Goal: Information Seeking & Learning: Learn about a topic

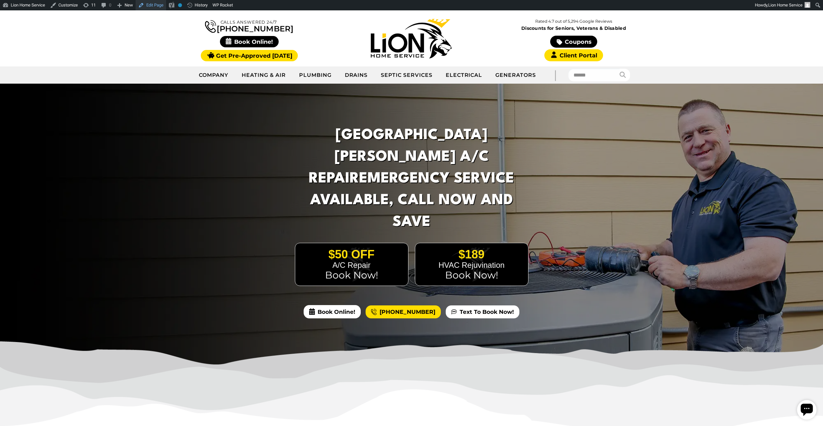
click at [150, 8] on link "Edit Page" at bounding box center [151, 5] width 30 height 10
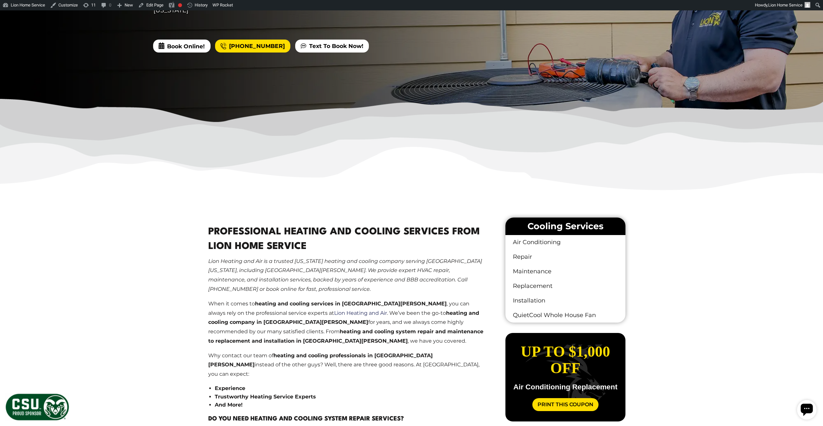
scroll to position [454, 0]
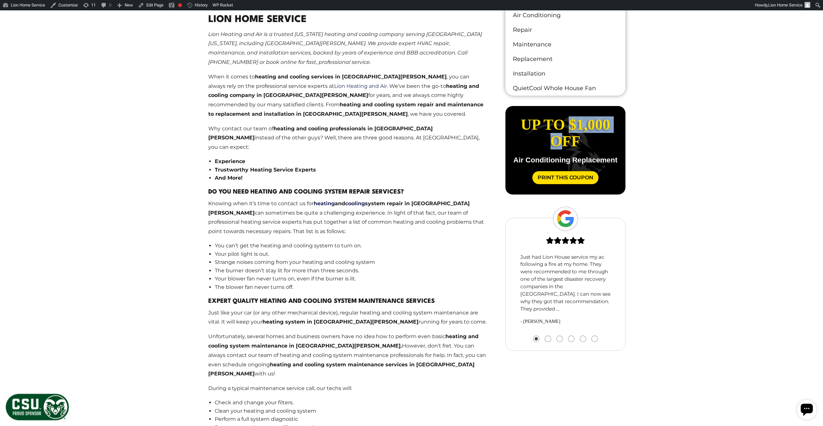
drag, startPoint x: 589, startPoint y: 146, endPoint x: 520, endPoint y: 137, distance: 70.1
click at [521, 137] on span "Up to $1,000 off" at bounding box center [565, 132] width 89 height 33
drag, startPoint x: 610, startPoint y: 142, endPoint x: 536, endPoint y: 120, distance: 77.1
click at [536, 120] on div "Up to $1,000 off Air Conditioning Replacement Print This Coupon" at bounding box center [565, 150] width 109 height 68
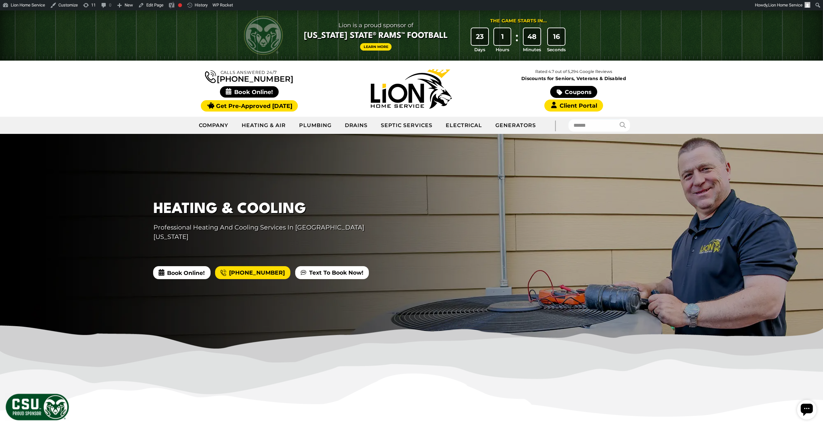
scroll to position [0, 0]
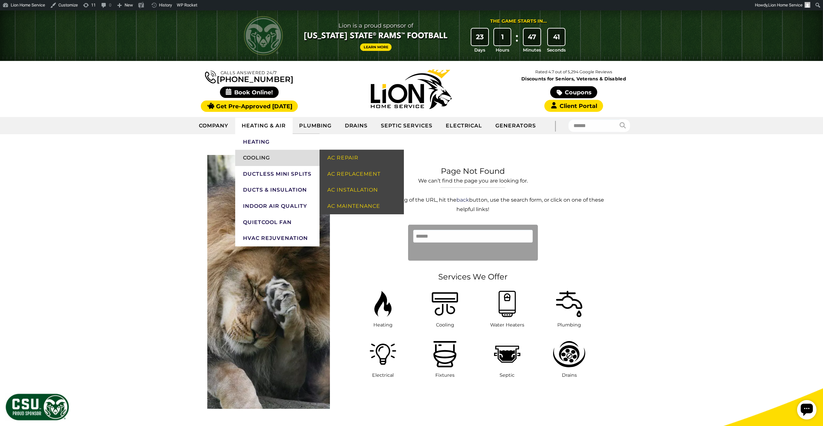
click at [274, 156] on link "Cooling" at bounding box center [277, 158] width 84 height 16
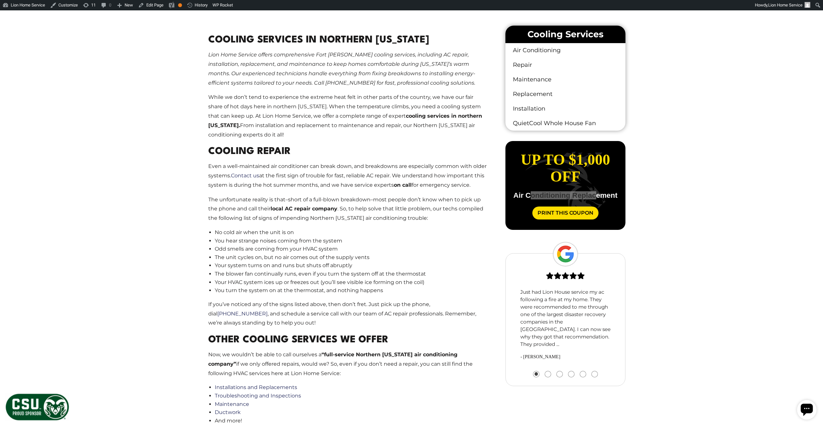
drag, startPoint x: 590, startPoint y: 196, endPoint x: 530, endPoint y: 188, distance: 60.5
click at [530, 188] on div "Up to $1,000 off Air Conditioning Replacement Print This Coupon" at bounding box center [565, 186] width 109 height 68
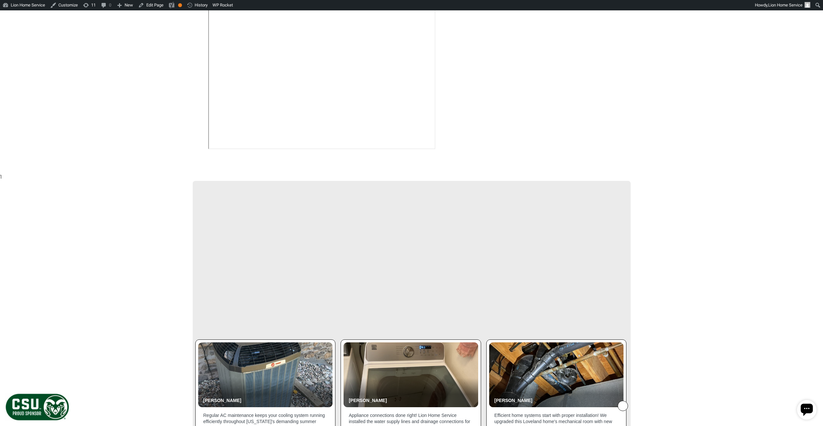
click at [663, 173] on body "Lion is a proud sponsor of Colorado State® Rams™ Football Learn More The Game S…" at bounding box center [411, 287] width 823 height 2576
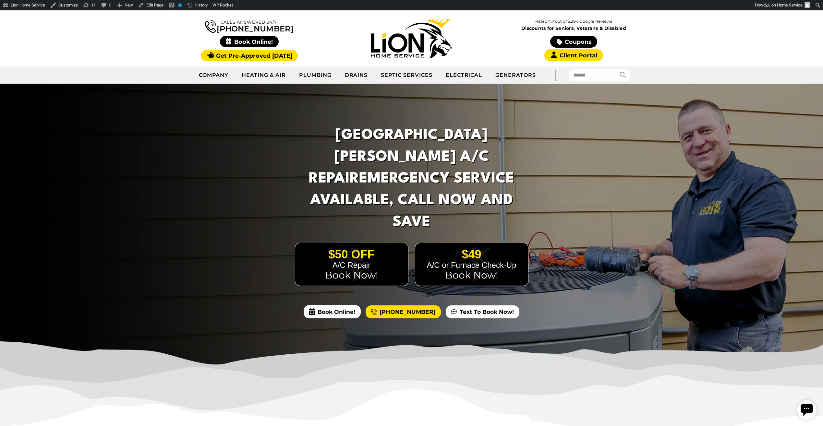
click at [164, 116] on div at bounding box center [411, 226] width 823 height 284
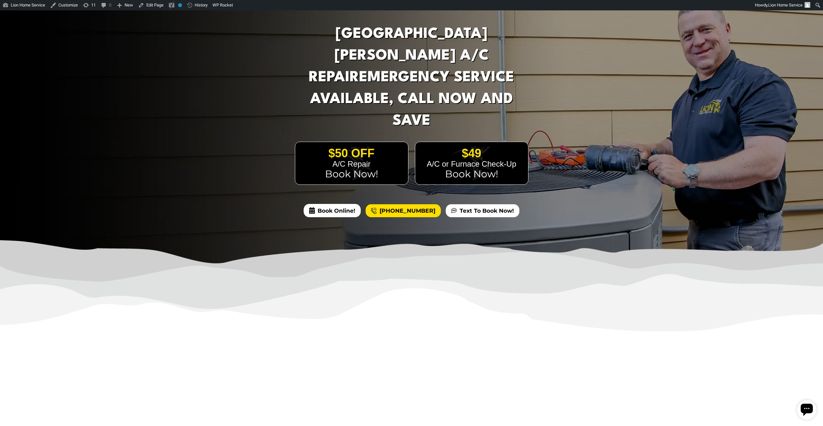
scroll to position [260, 0]
